Goal: Task Accomplishment & Management: Manage account settings

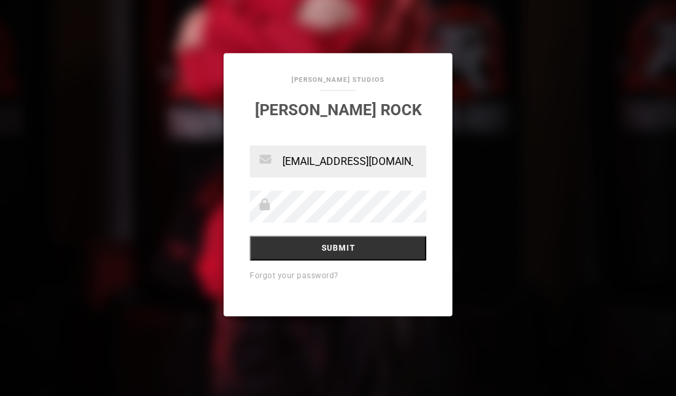
type input "[EMAIL_ADDRESS][DOMAIN_NAME]"
click at [254, 280] on link "Forgot your password?" at bounding box center [294, 275] width 89 height 9
type input "[EMAIL_ADDRESS][DOMAIN_NAME]"
click at [332, 260] on input "Submit" at bounding box center [338, 247] width 177 height 25
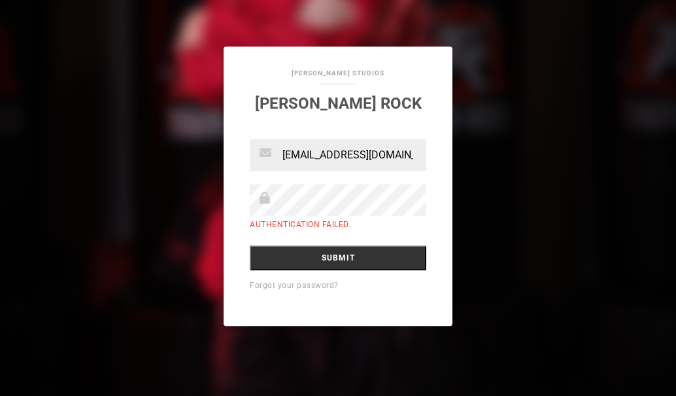
click at [250, 245] on input "Submit" at bounding box center [338, 257] width 177 height 25
click at [344, 270] on input "Submit" at bounding box center [338, 257] width 177 height 25
